Goal: Task Accomplishment & Management: Manage account settings

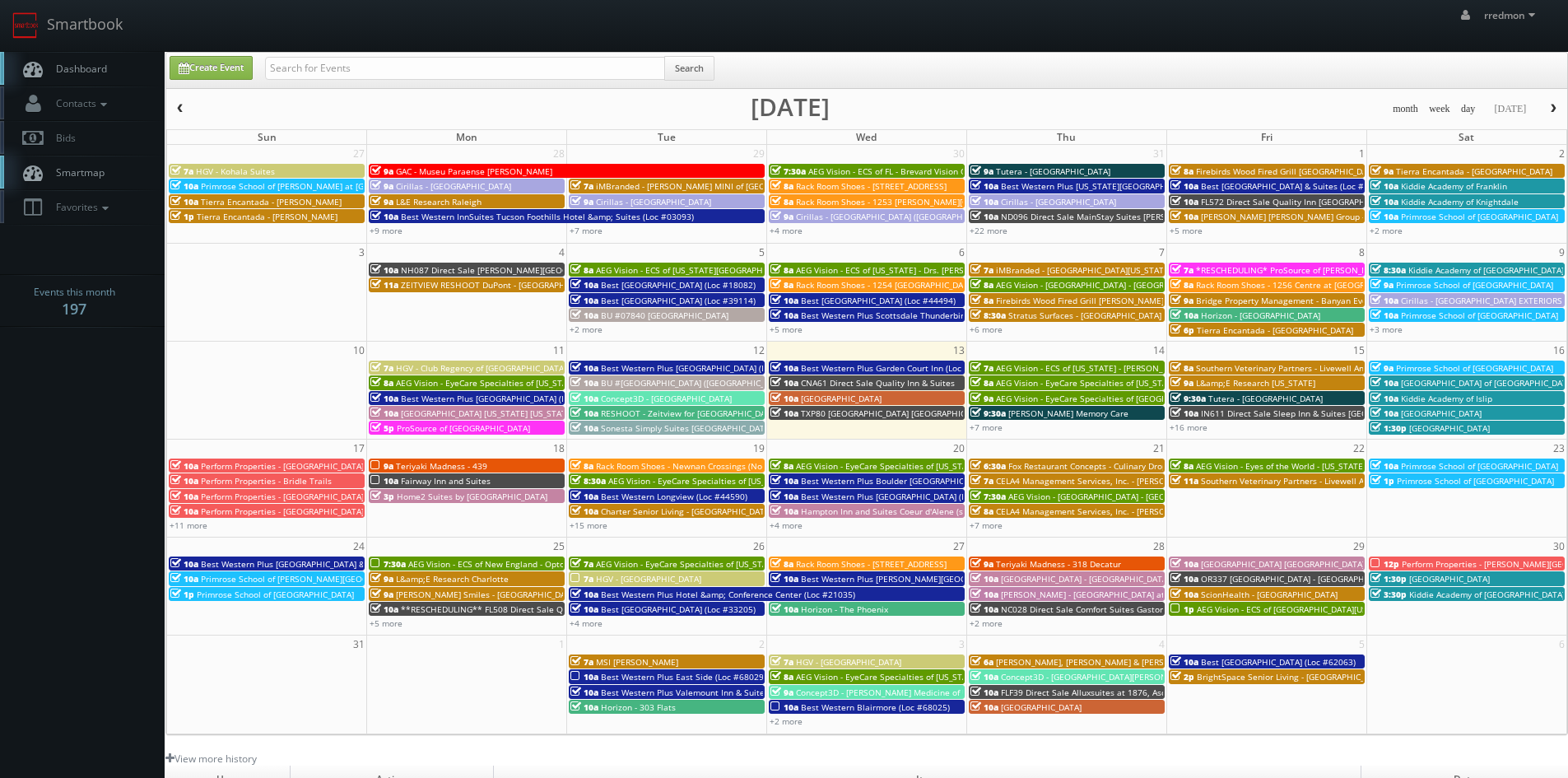
click at [87, 69] on span "Dashboard" at bounding box center [78, 68] width 60 height 14
click at [105, 102] on icon at bounding box center [103, 105] width 14 height 12
click at [94, 174] on link "Add Photographer" at bounding box center [82, 179] width 164 height 24
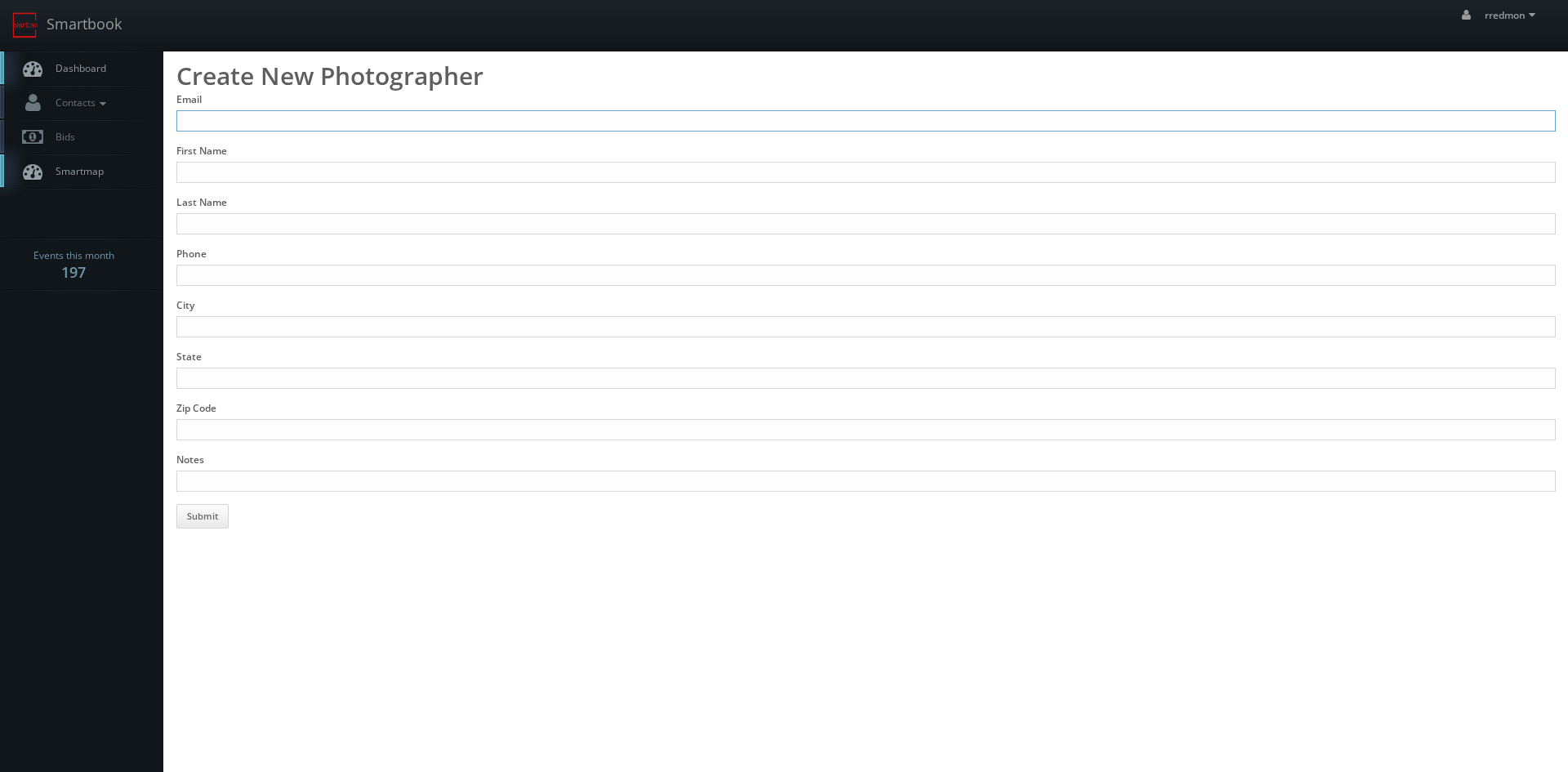
click at [261, 124] on input "Email" at bounding box center [866, 121] width 1379 height 21
type input "eric@cucciaioni.com"
click at [293, 177] on input "First Name" at bounding box center [866, 173] width 1379 height 21
type input "Eric"
click at [290, 217] on input "Last Name" at bounding box center [866, 224] width 1379 height 21
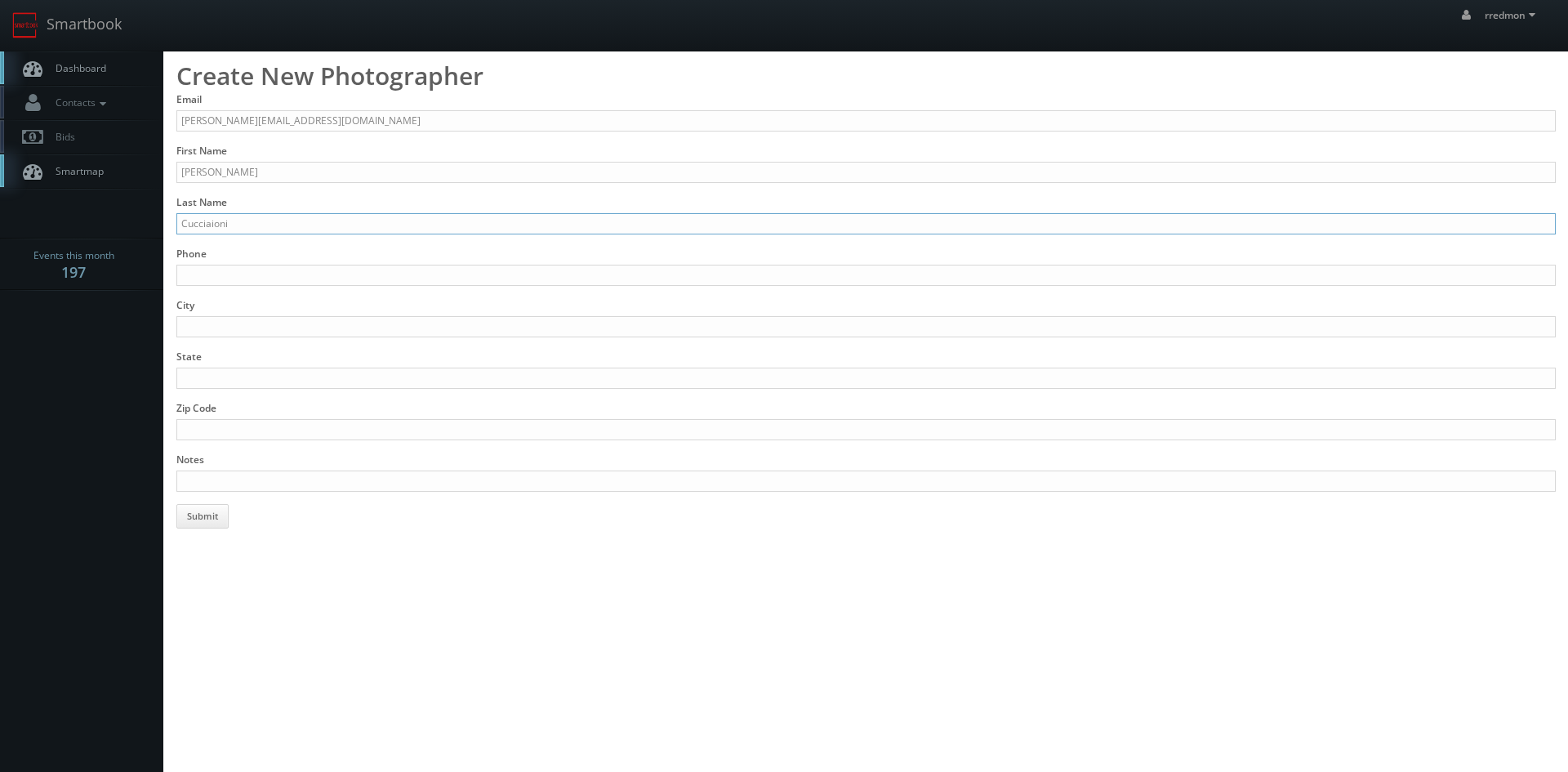
type input "Cucciaioni"
click at [286, 274] on input "Phone" at bounding box center [866, 275] width 1379 height 21
type input "407-312-1939"
click at [275, 323] on input "City" at bounding box center [866, 327] width 1379 height 21
type input "Orlando"
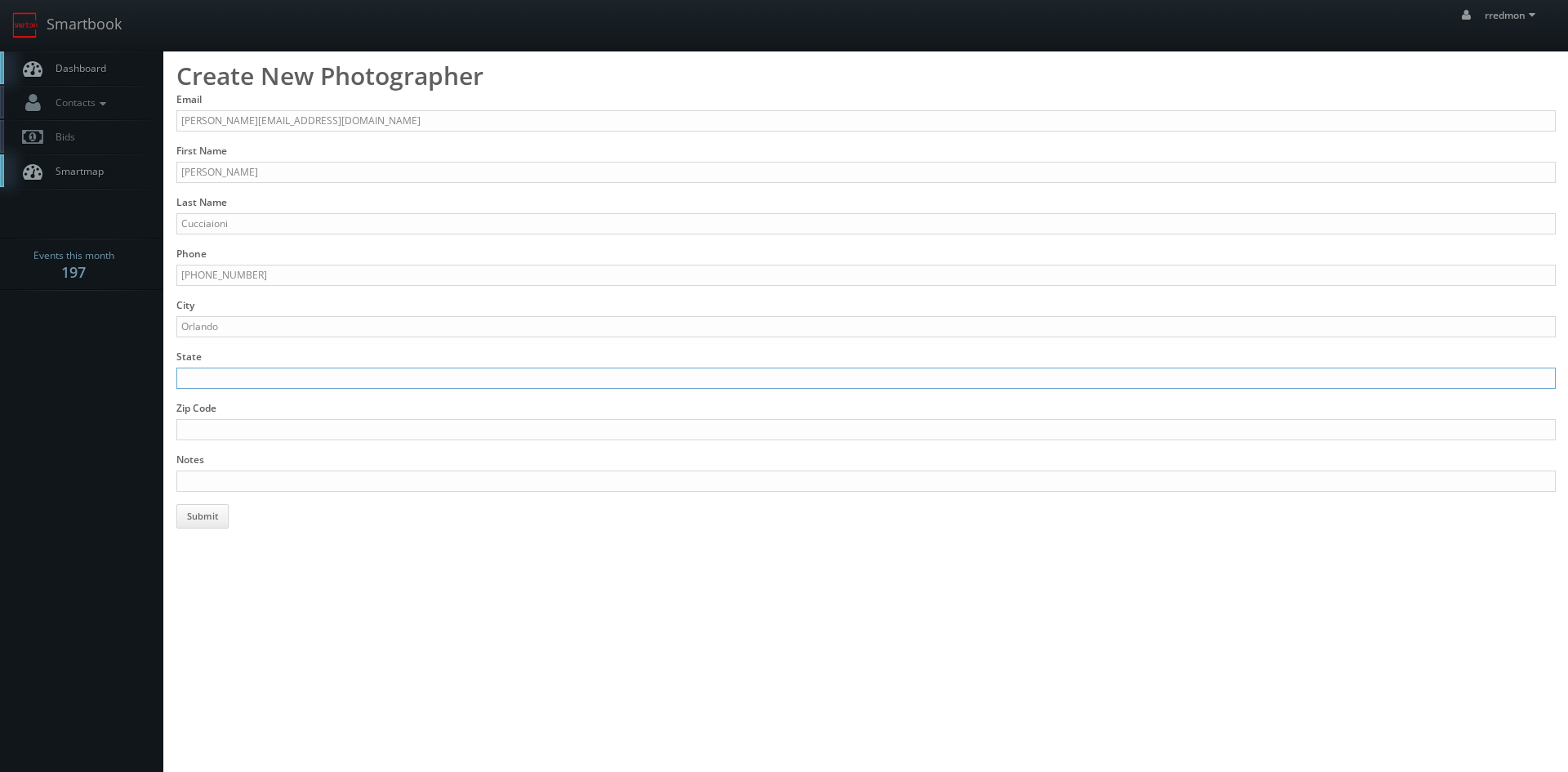
click at [251, 373] on input "State" at bounding box center [866, 378] width 1379 height 21
type input "[US_STATE]"
click at [261, 432] on input "Zip Code" at bounding box center [866, 430] width 1379 height 21
click at [204, 477] on input "Notes" at bounding box center [866, 481] width 1379 height 21
type input "A"
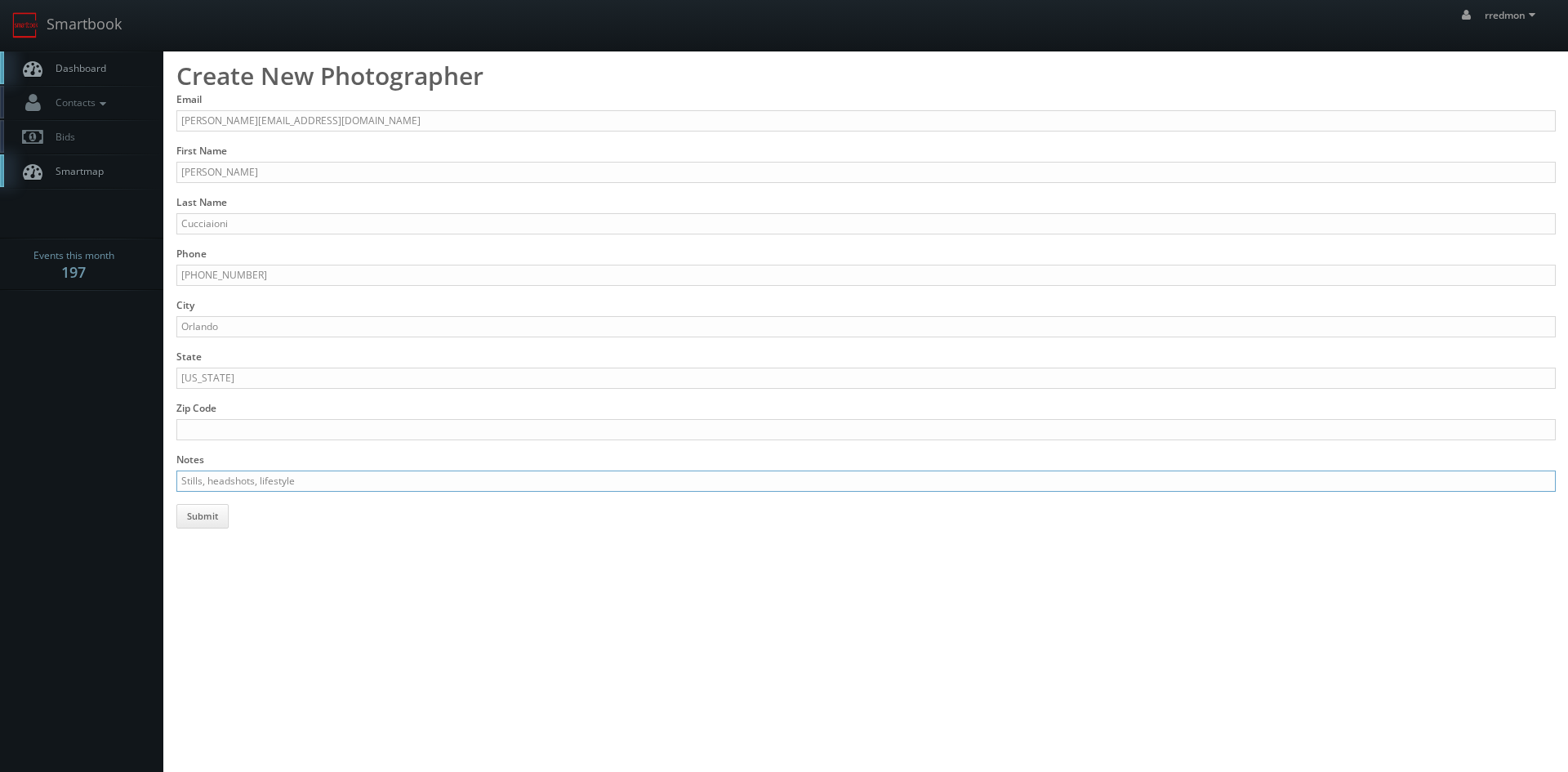
paste input "https://www.cucciaioni.com/index"
type input "Stills, headshots, lifestyle https://www.cucciaioni.com/index"
click at [218, 523] on button "Submit" at bounding box center [202, 517] width 52 height 25
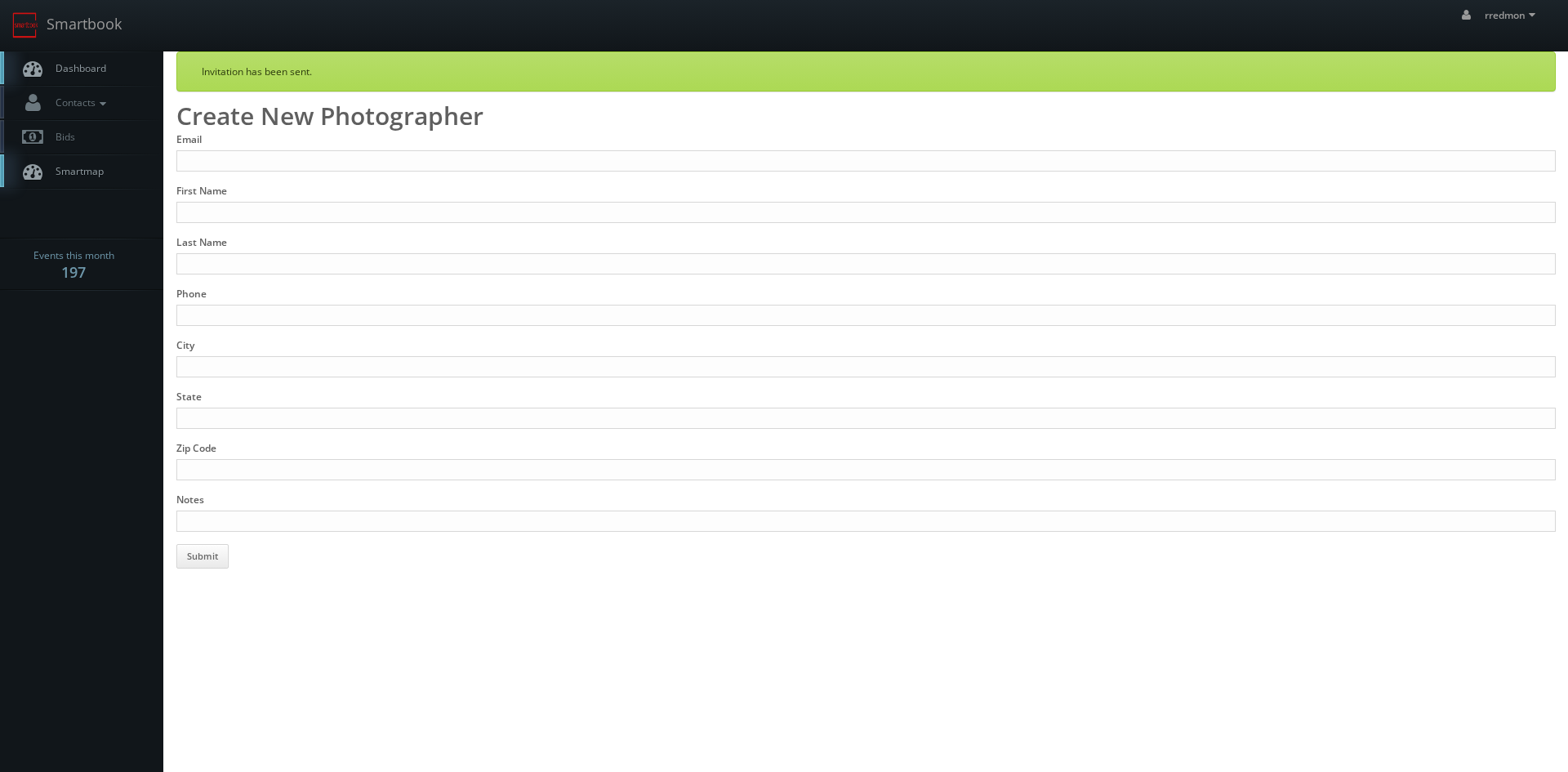
click at [72, 62] on span "Dashboard" at bounding box center [77, 68] width 59 height 14
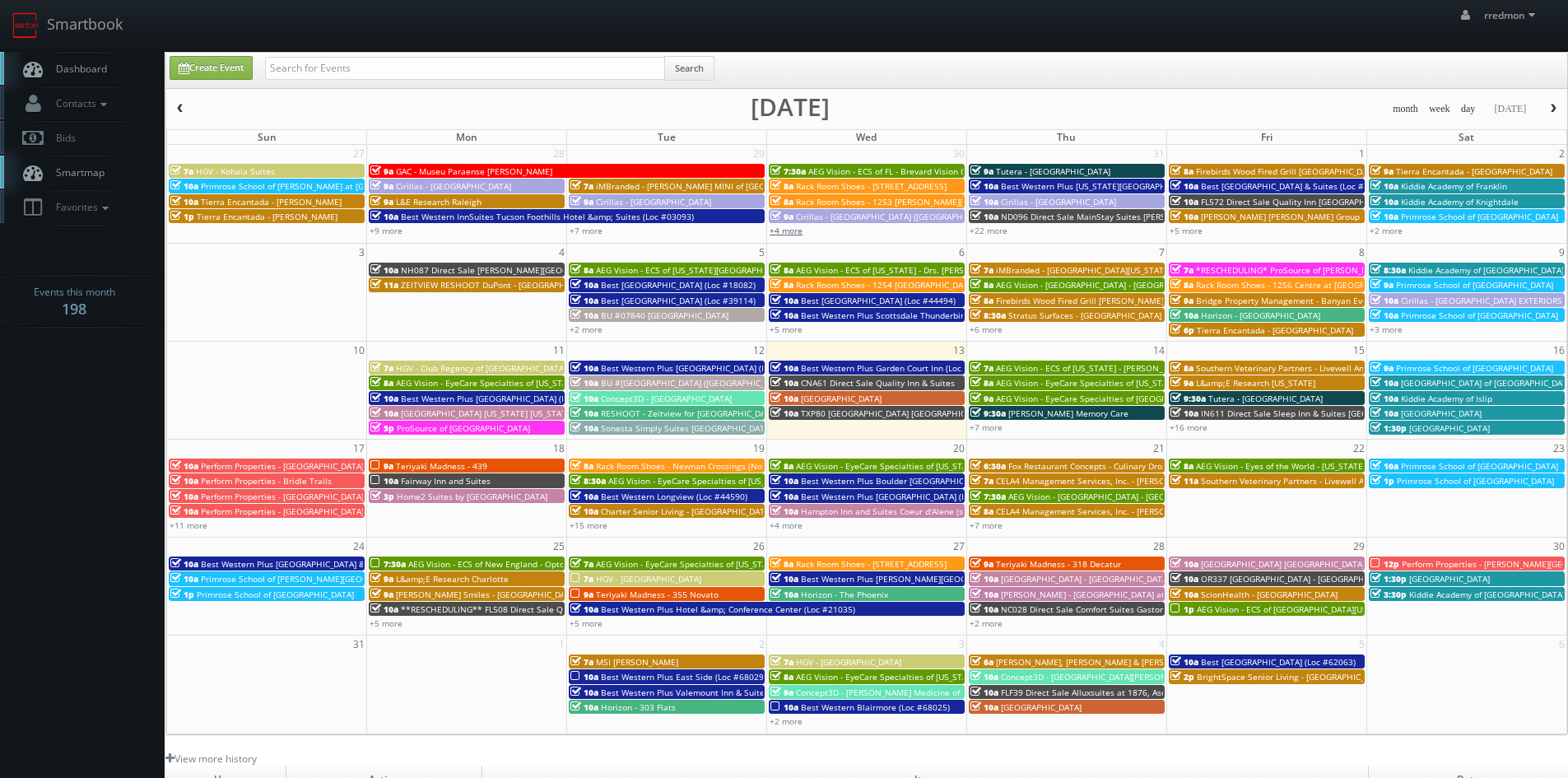
click at [794, 235] on link "+4 more" at bounding box center [785, 231] width 33 height 12
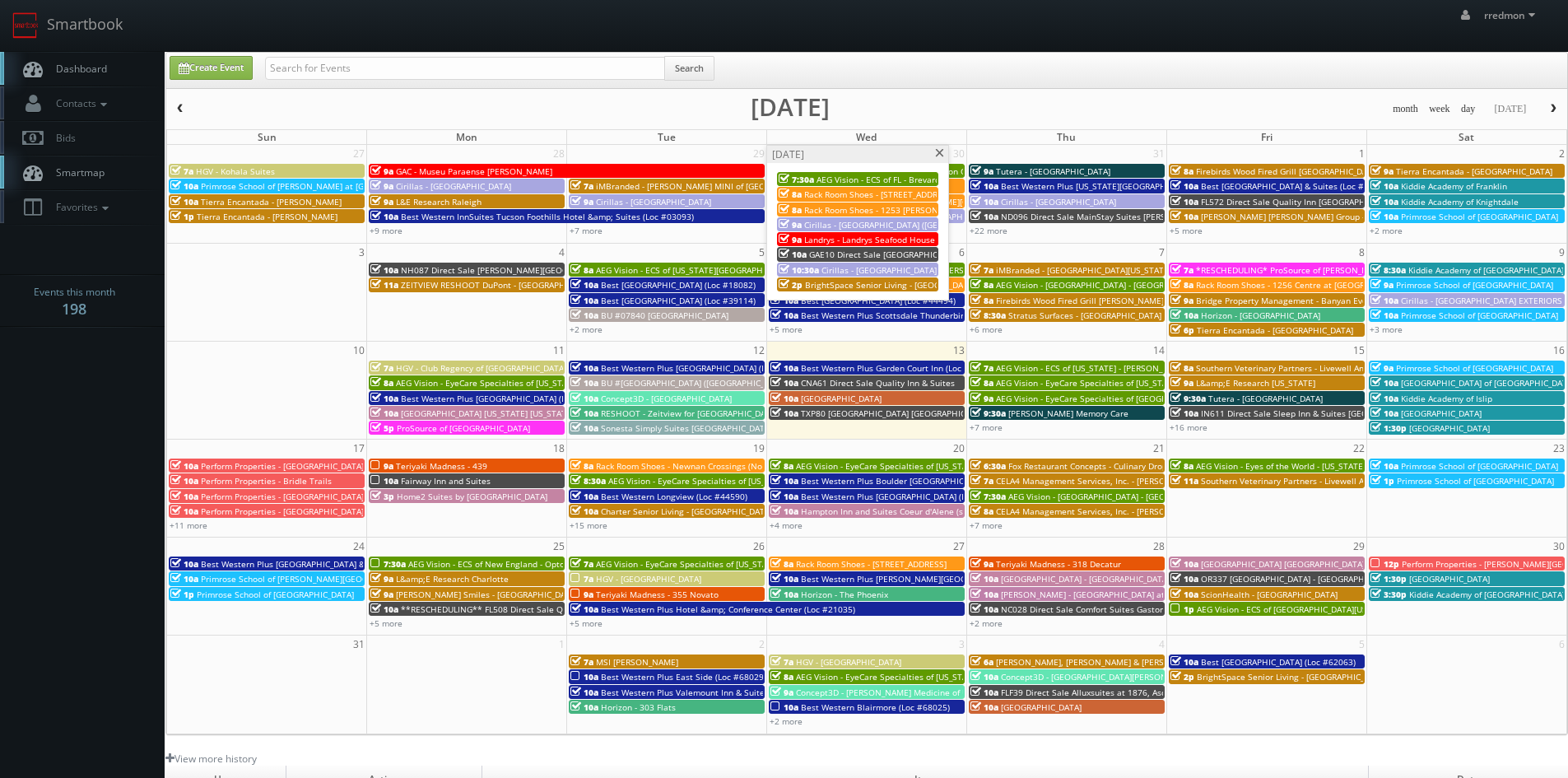
click at [935, 153] on span at bounding box center [939, 153] width 11 height 9
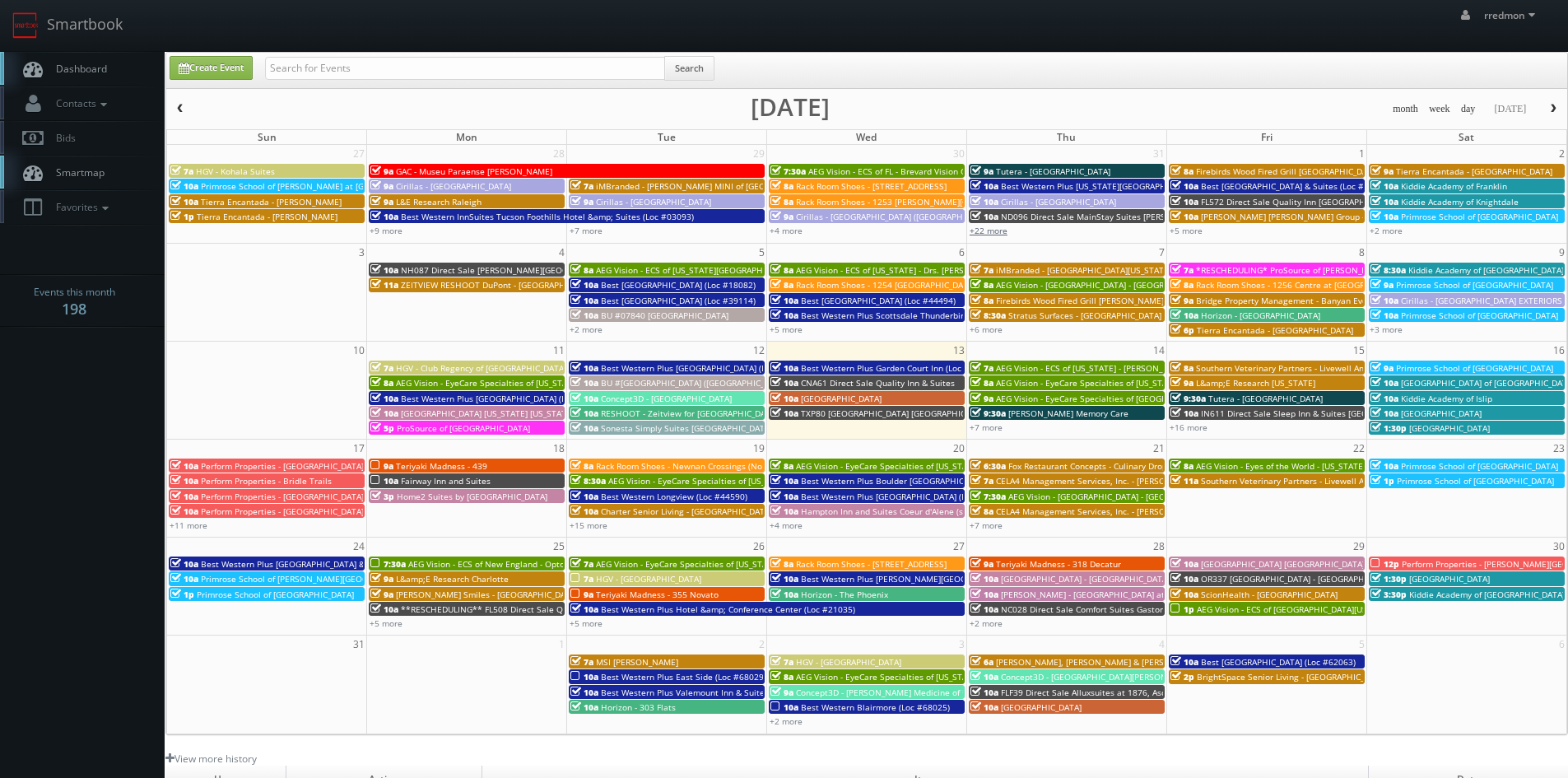
click at [991, 231] on link "+22 more" at bounding box center [988, 231] width 37 height 12
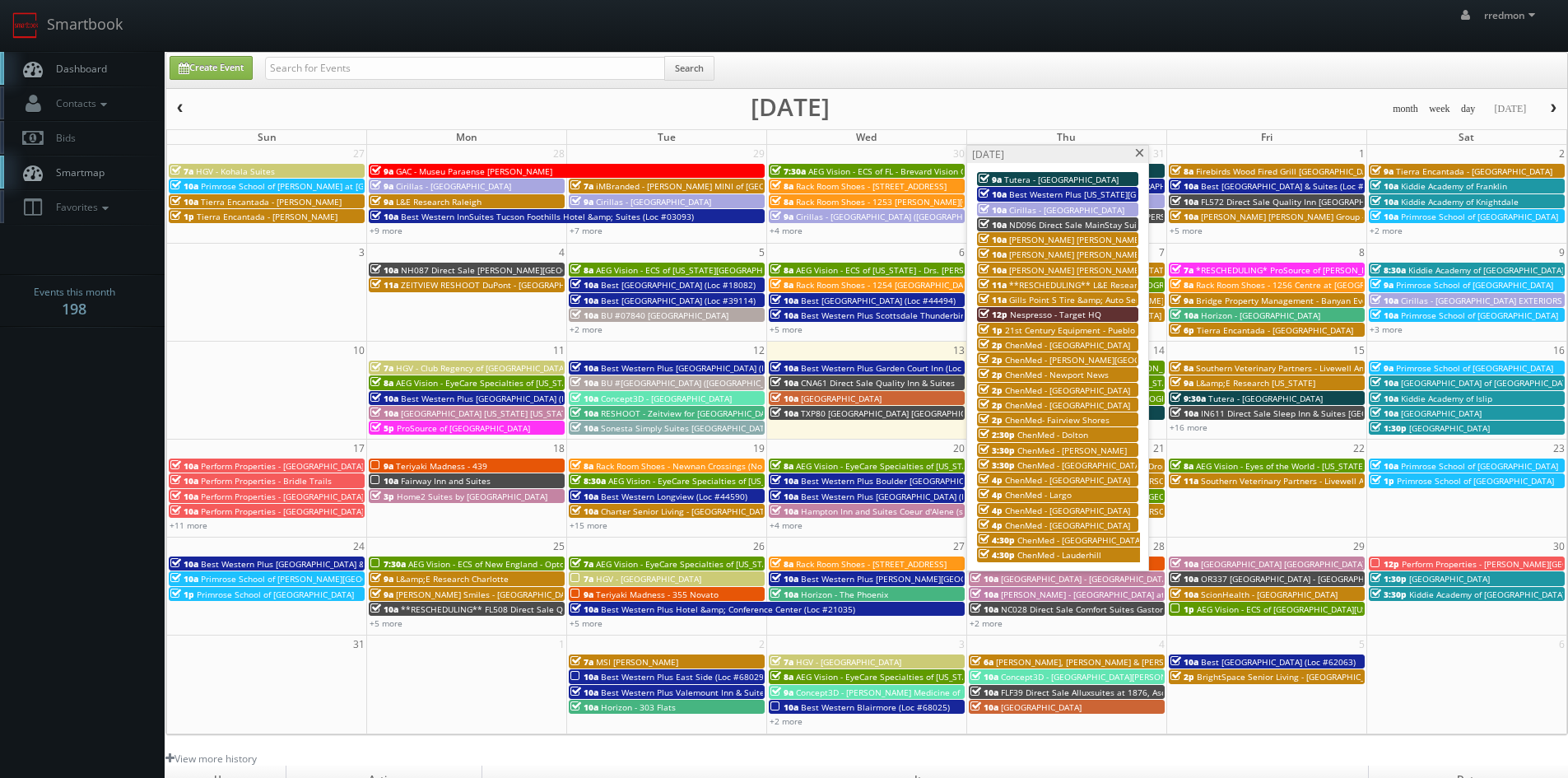
click at [1079, 282] on span "**RESCHEDULING** L&E Research Columbus (PANOS for hallways/entrances)" at bounding box center [1163, 285] width 307 height 12
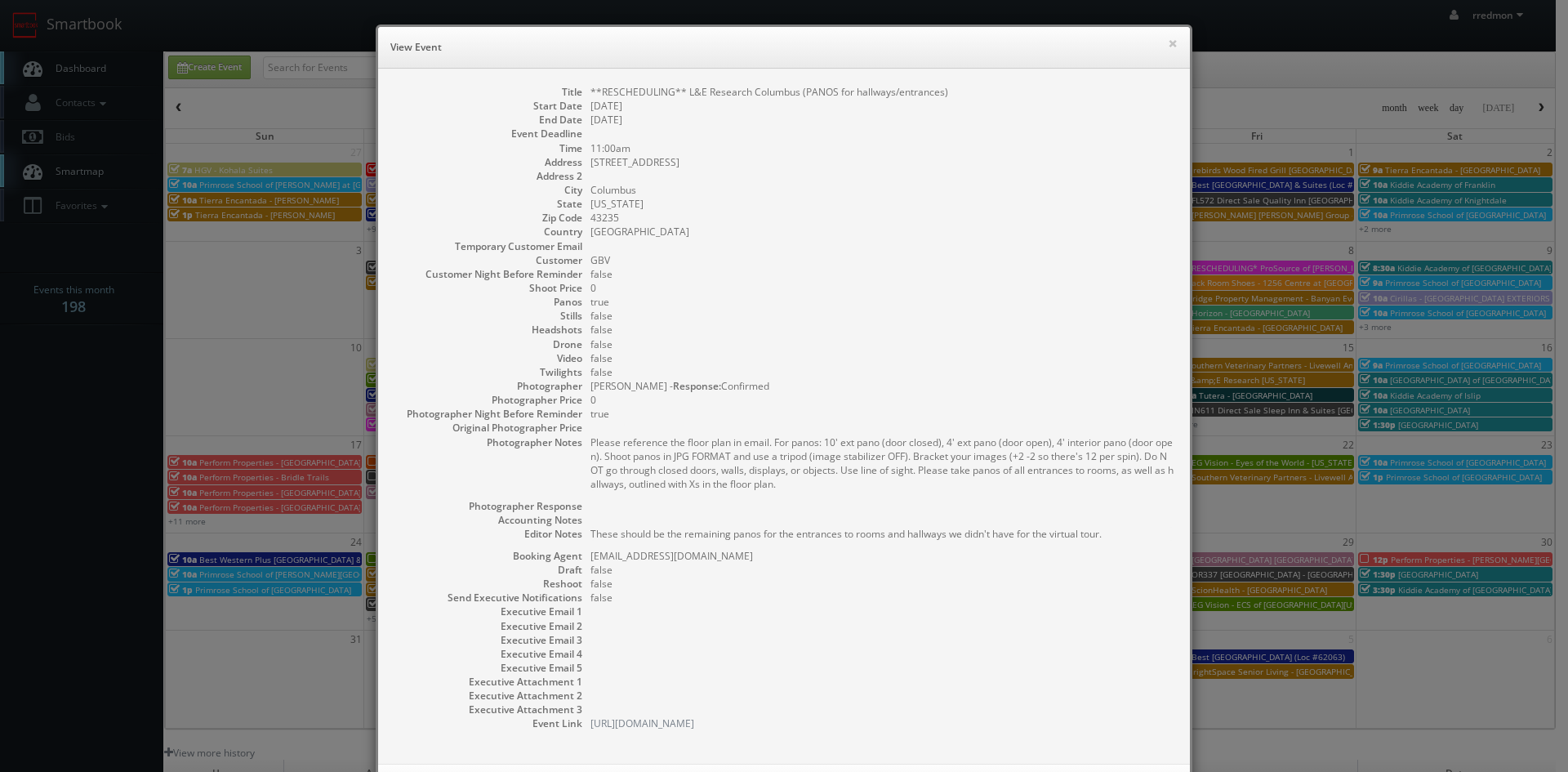
scroll to position [75, 0]
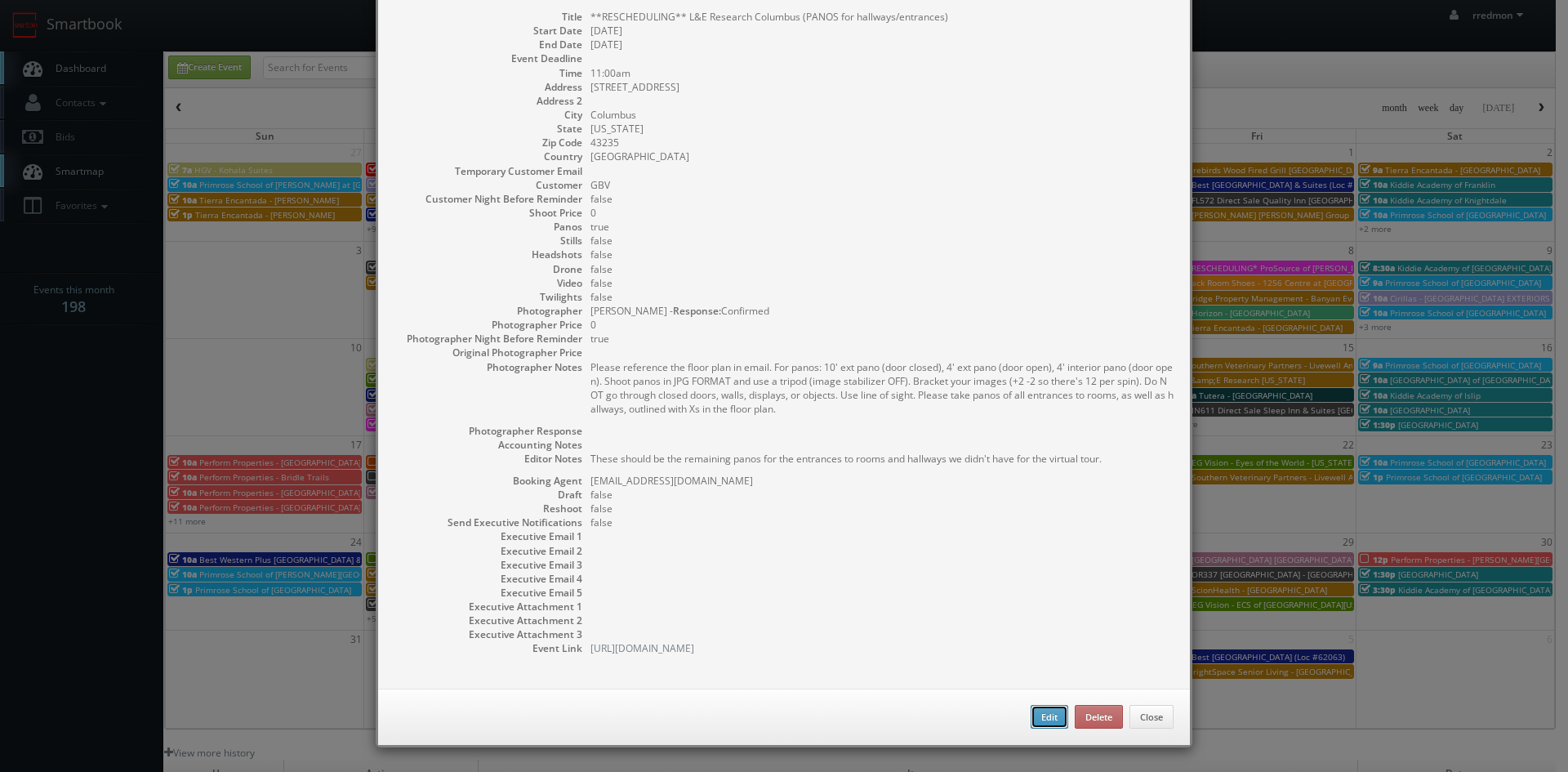
click at [1048, 717] on button "Edit" at bounding box center [1049, 718] width 37 height 25
type input "**RESCHEDULING** L&E Research Columbus (PANOS for hallways/entrances)"
type input "[STREET_ADDRESS]"
type input "Columbus"
type input "43235"
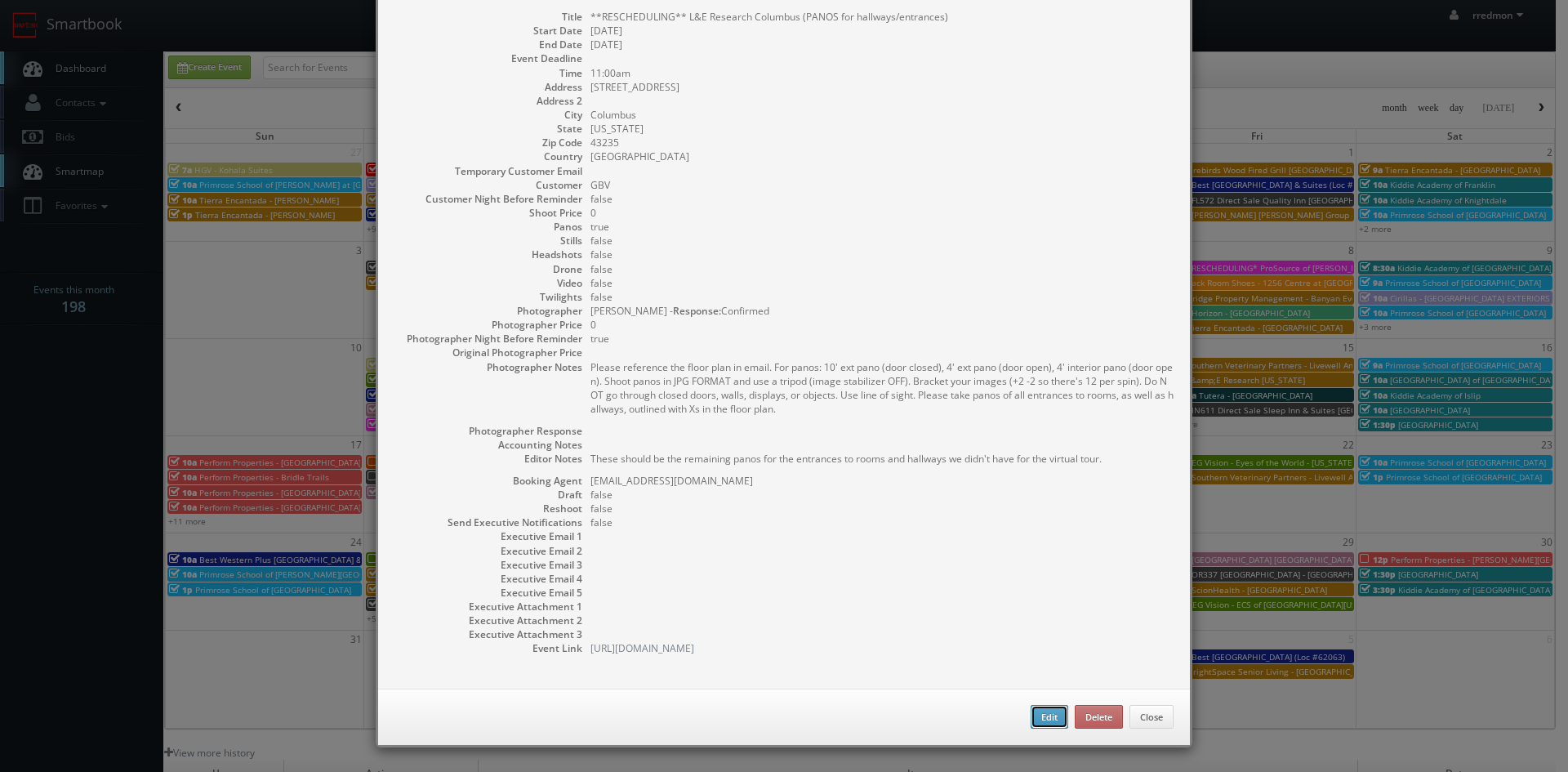
type input "0"
checkbox input "true"
type textarea "These should be the remaining panos for the entrances to rooms and hallways we …"
type input "[DATE]"
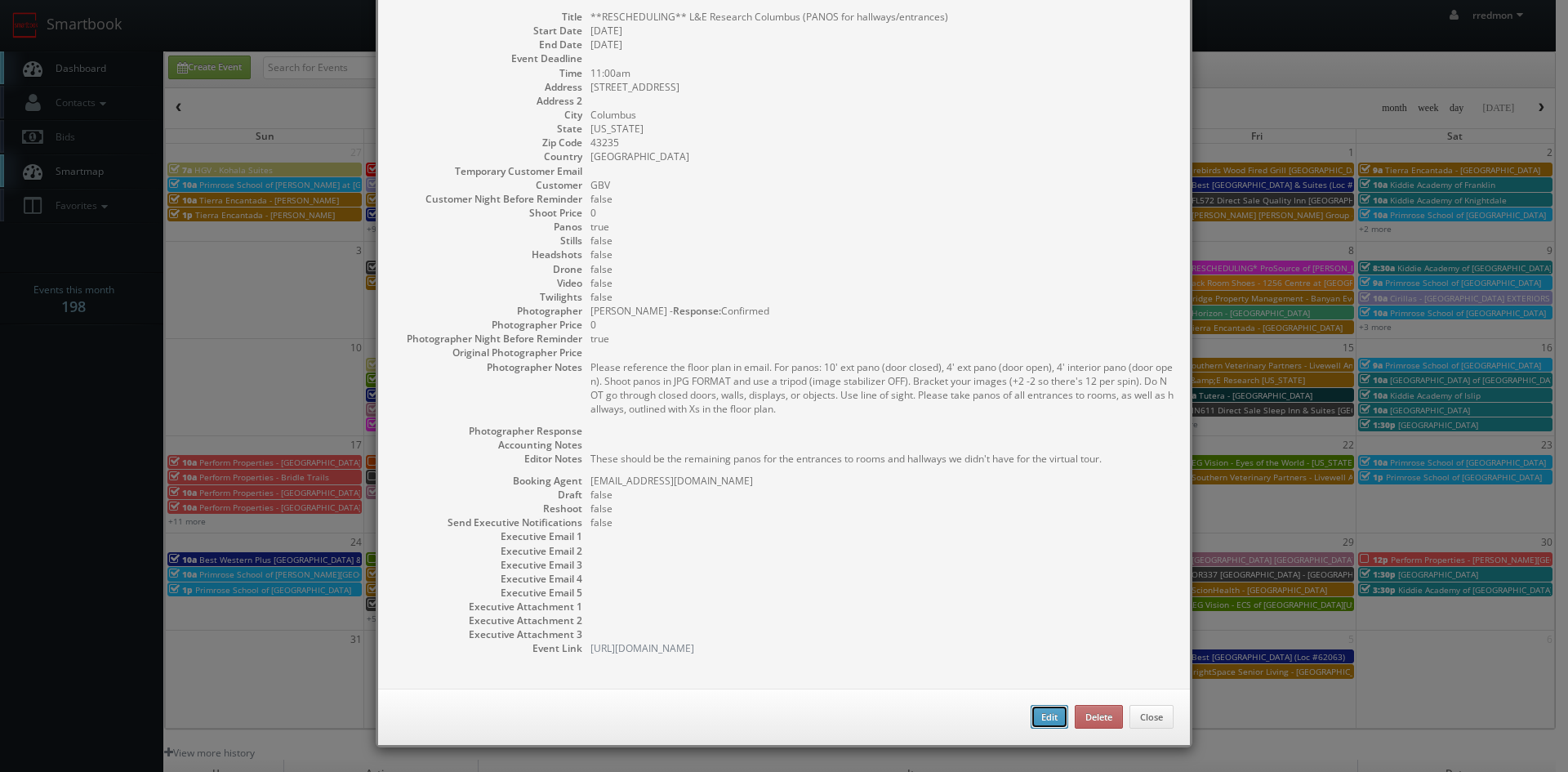
type input "11:00am"
checkbox input "true"
type textarea "Please reference the floor plan in email. For panos: 10' ext pano (door closed)…"
type input "0"
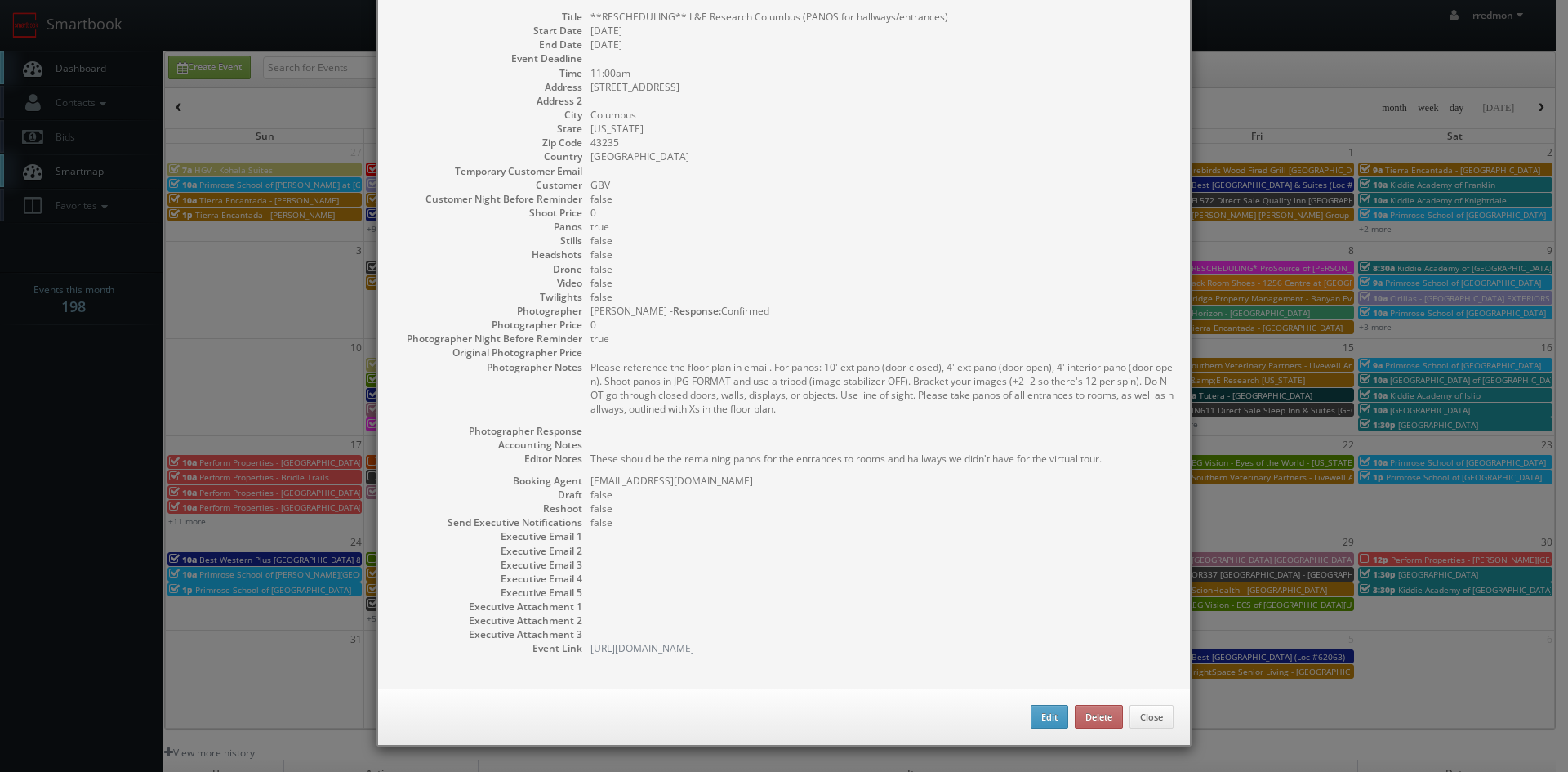
select select "[US_STATE]"
select select "[EMAIL_ADDRESS][DOMAIN_NAME]"
select select "[PERSON_NAME][EMAIL_ADDRESS][DOMAIN_NAME]"
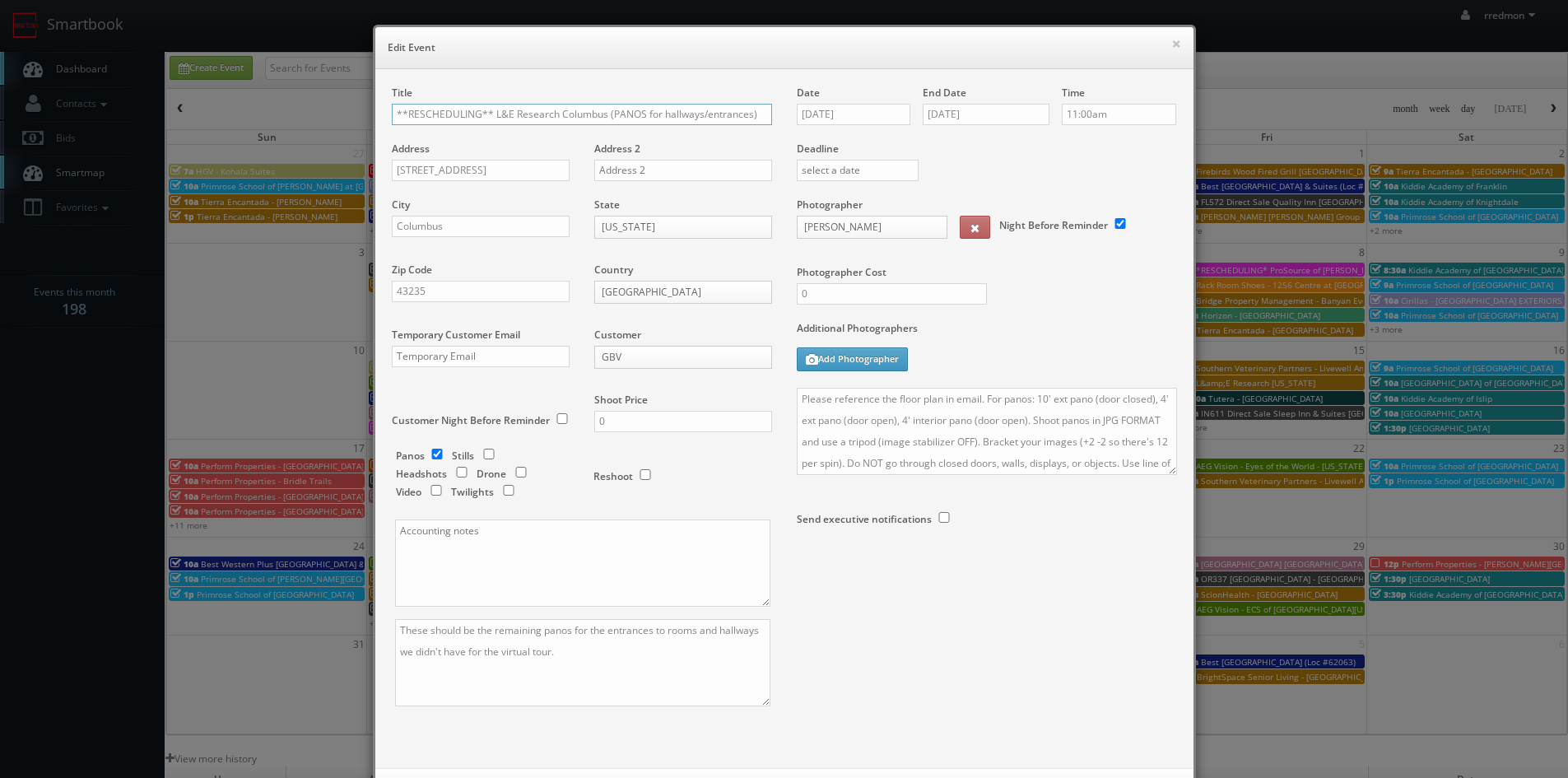
click at [487, 113] on input "**RESCHEDULING** L&E Research Columbus (PANOS for hallways/entrances)" at bounding box center [582, 114] width 380 height 21
type input "L&E Research Columbus (PANOS for hallways/entrances)"
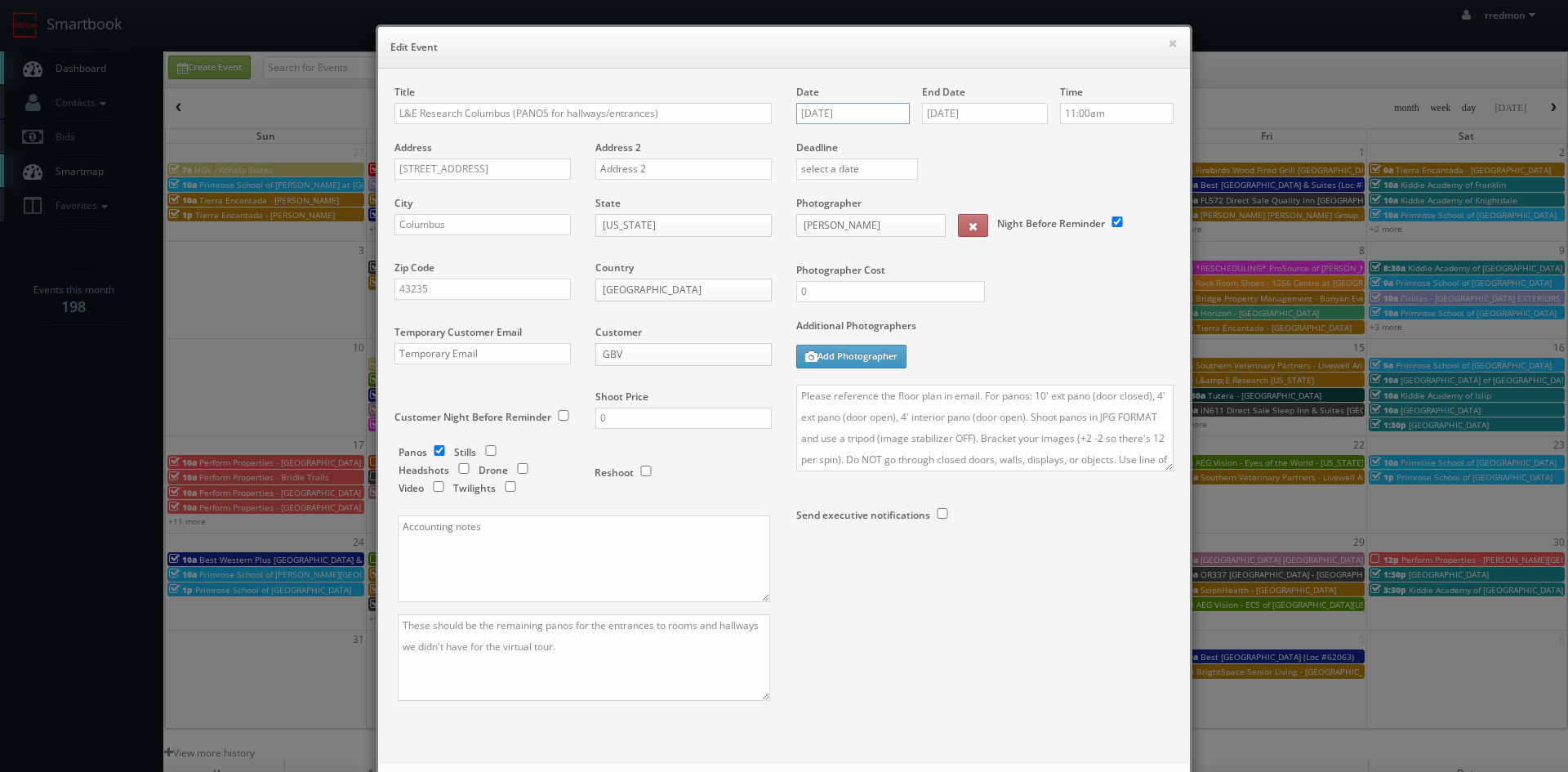
click at [854, 114] on input "[DATE]" at bounding box center [853, 113] width 113 height 21
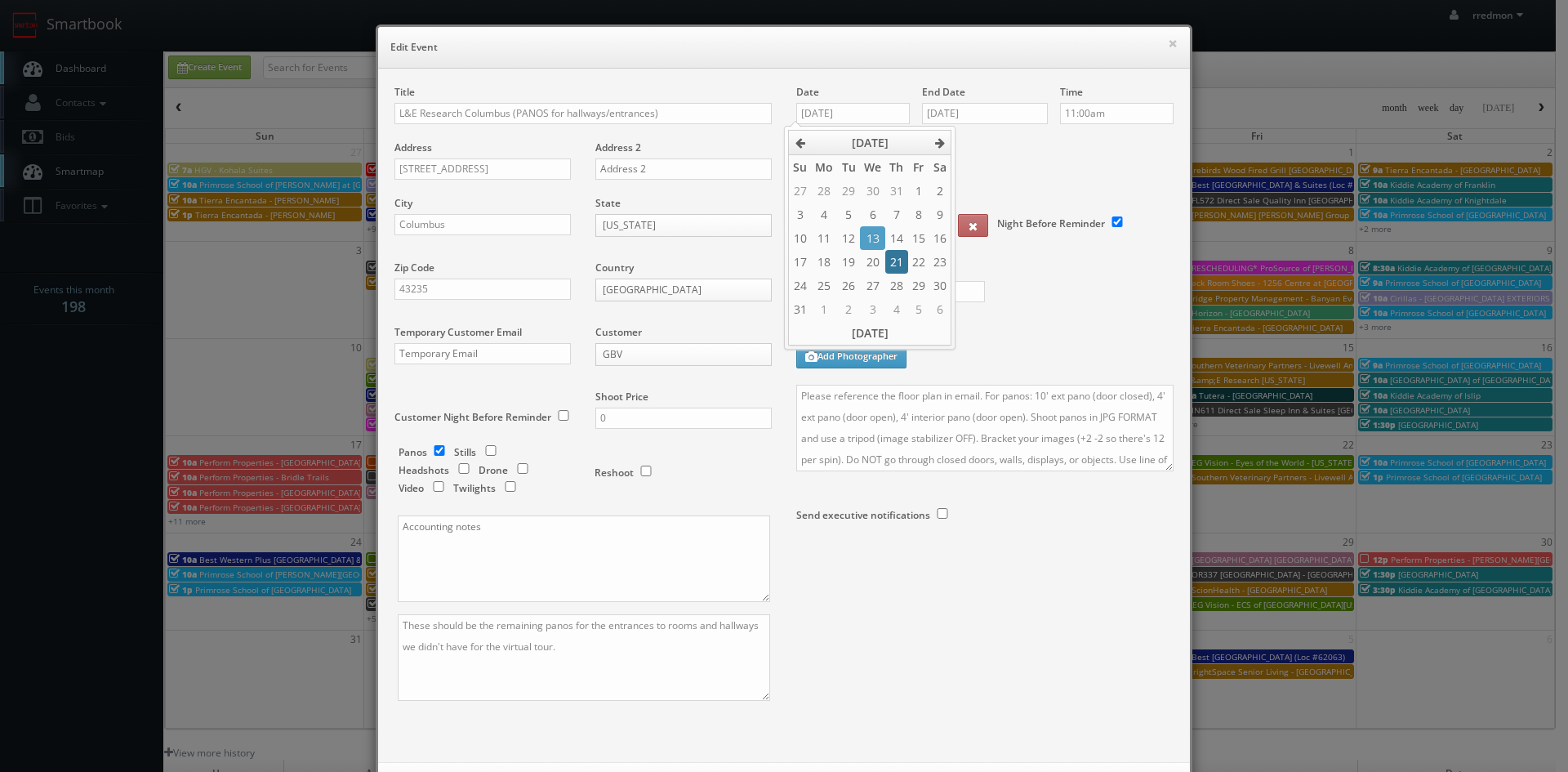
click at [888, 265] on td "21" at bounding box center [895, 261] width 22 height 24
type input "[DATE]"
click at [981, 116] on input "[DATE]" at bounding box center [985, 113] width 126 height 21
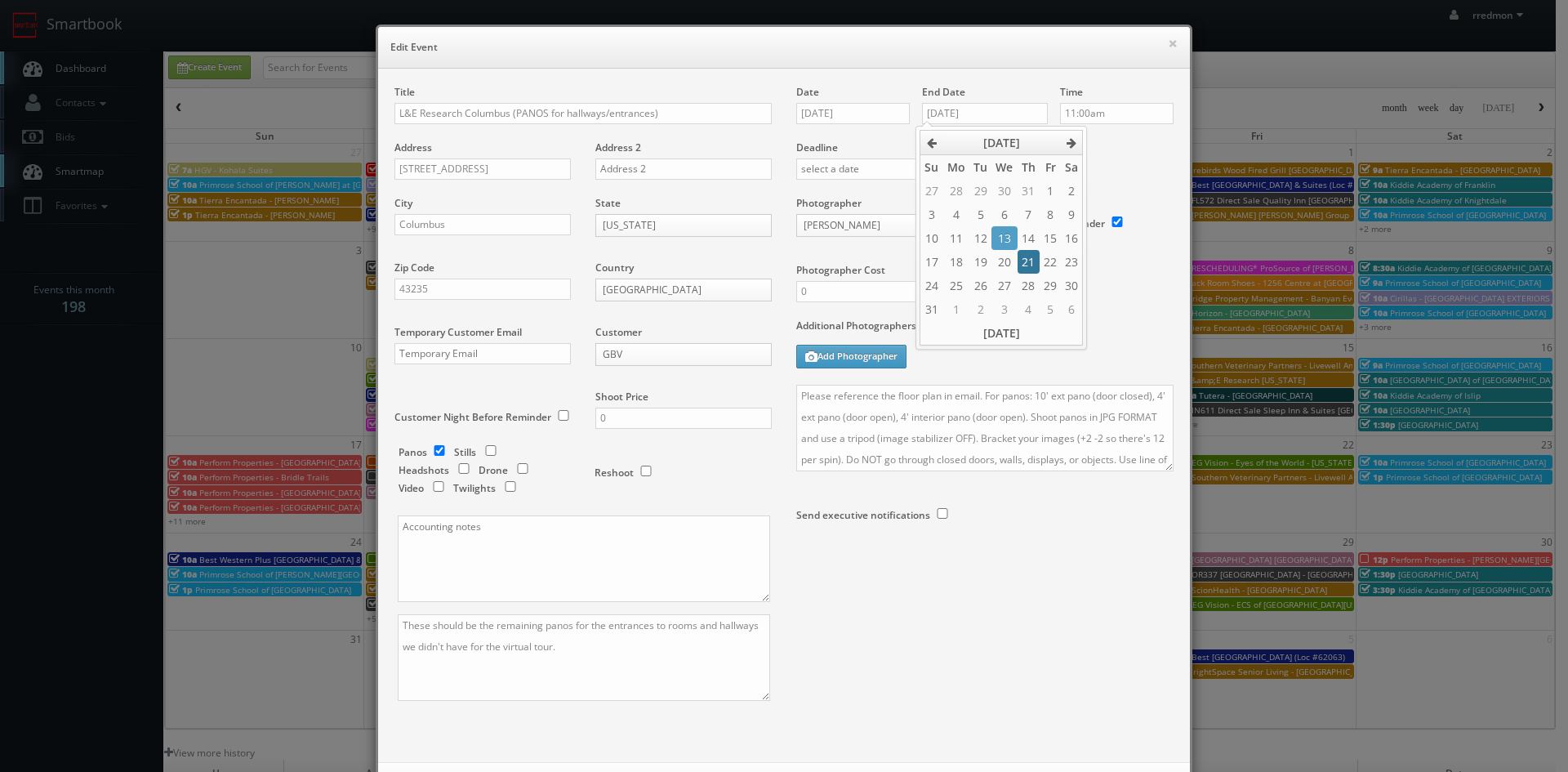
click at [1034, 259] on td "21" at bounding box center [1028, 261] width 22 height 24
type input "[DATE]"
click at [1111, 110] on input "11:00am" at bounding box center [1116, 113] width 113 height 21
type input "10:00am"
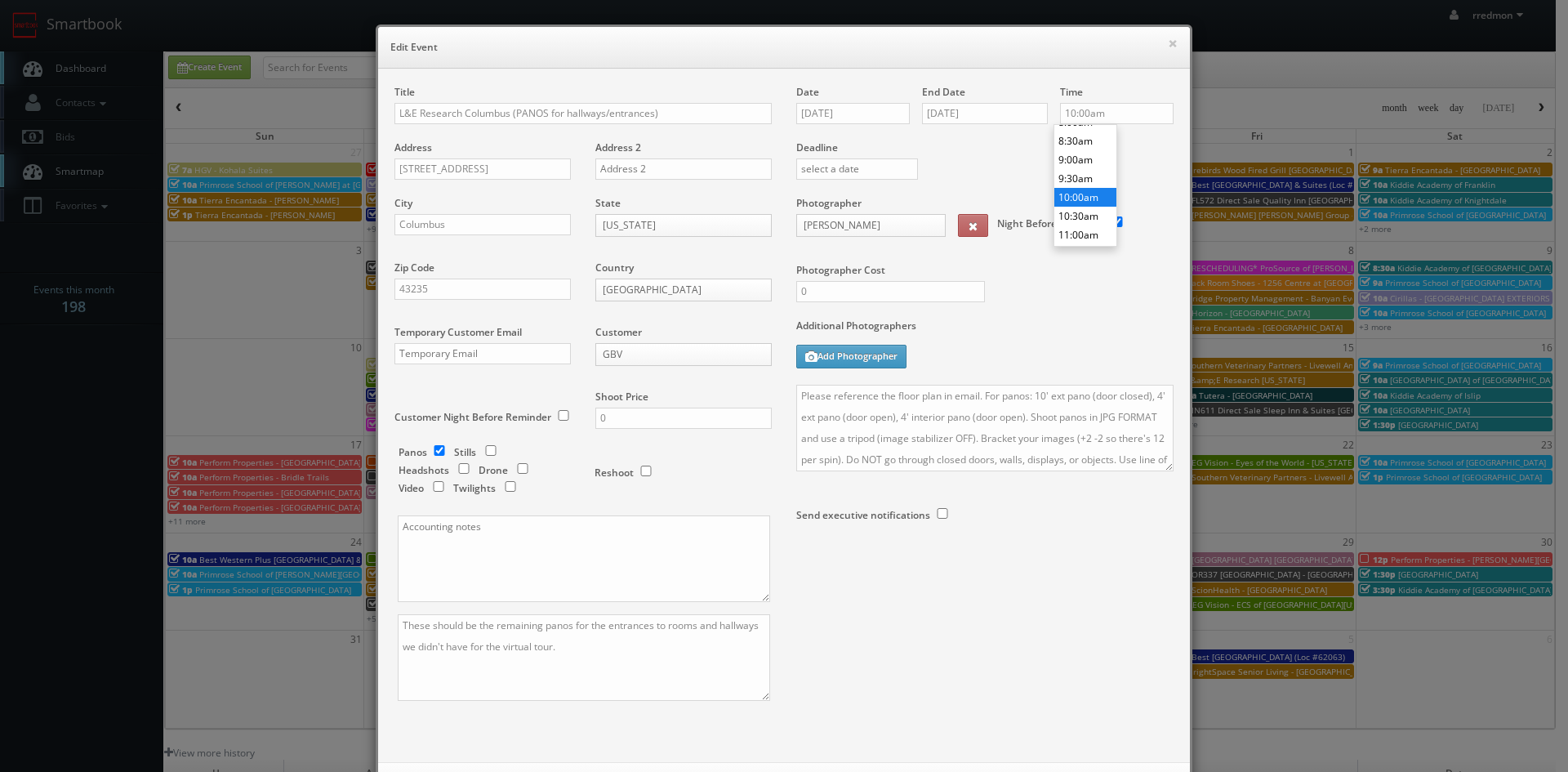
click at [1094, 193] on li "10:00am" at bounding box center [1084, 197] width 62 height 19
click at [1033, 146] on label "Deadline" at bounding box center [985, 147] width 402 height 14
click at [796, 397] on textarea "Please reference the floor plan in email. For panos: 10' ext pano (door closed)…" at bounding box center [985, 428] width 377 height 87
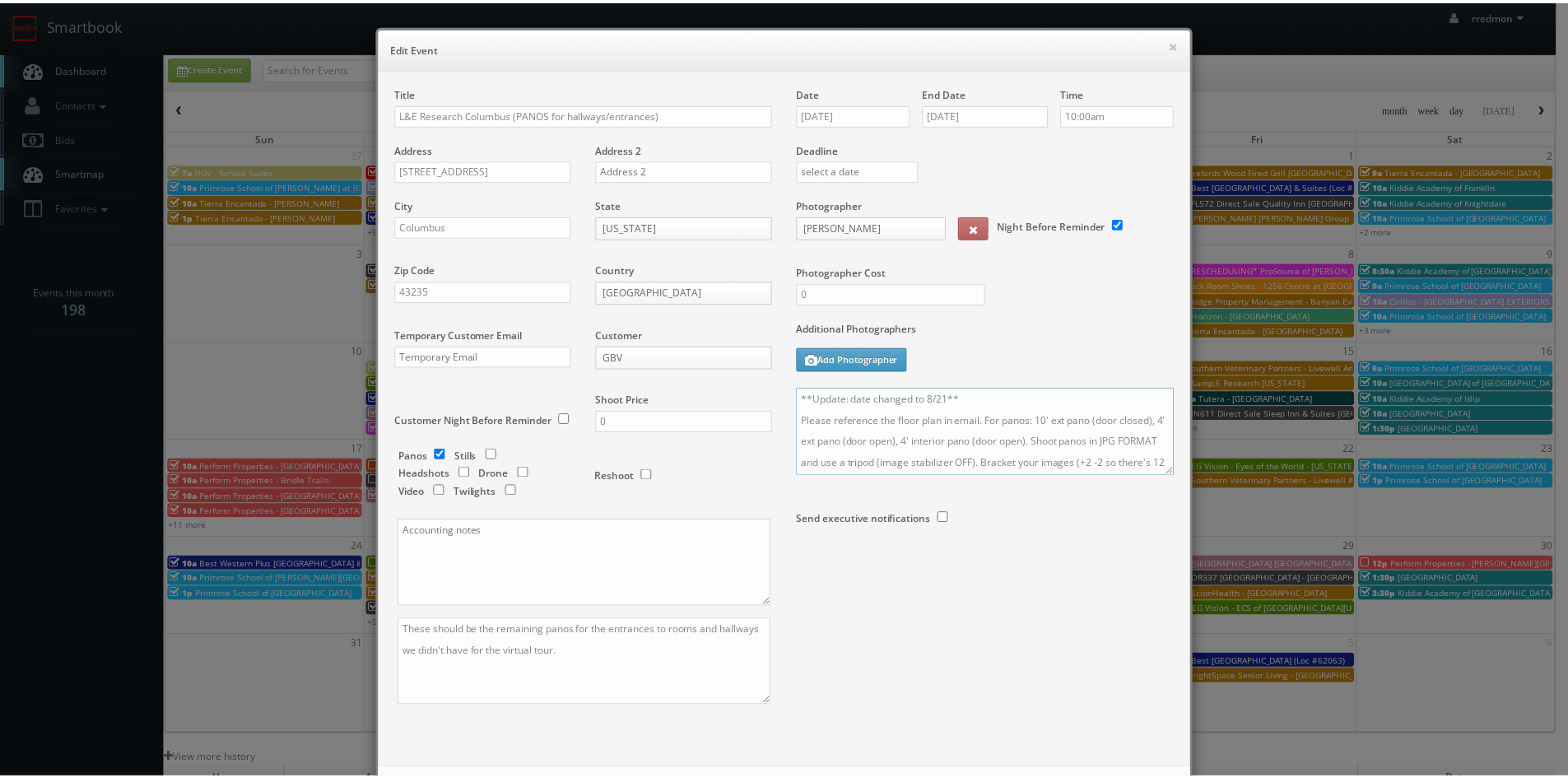
scroll to position [75, 0]
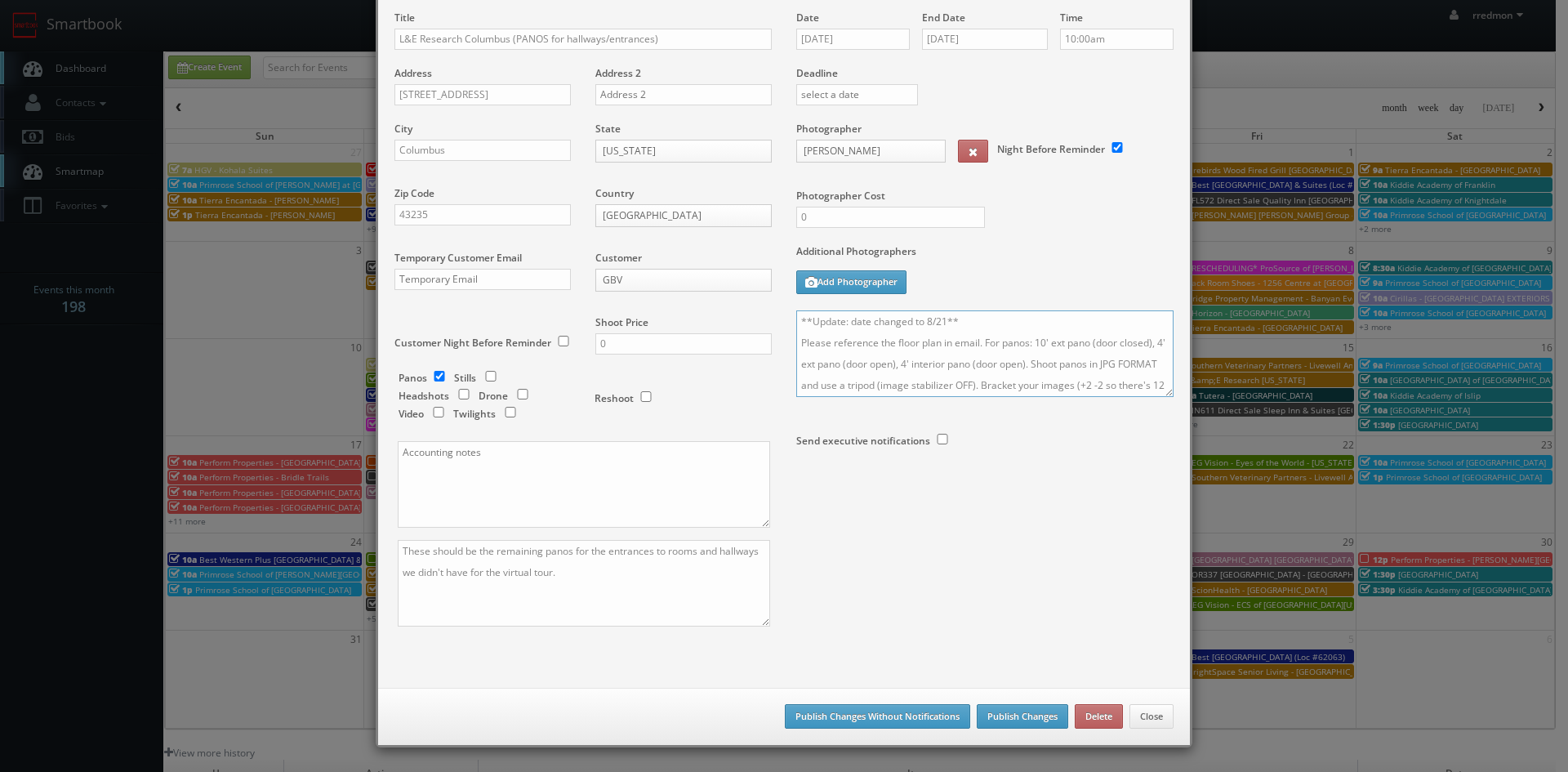
type textarea "**Update: date changed to 8/21** Please reference the floor plan in email. For …"
click at [1026, 709] on button "Publish Changes" at bounding box center [1022, 717] width 91 height 25
